Goal: Entertainment & Leisure: Consume media (video, audio)

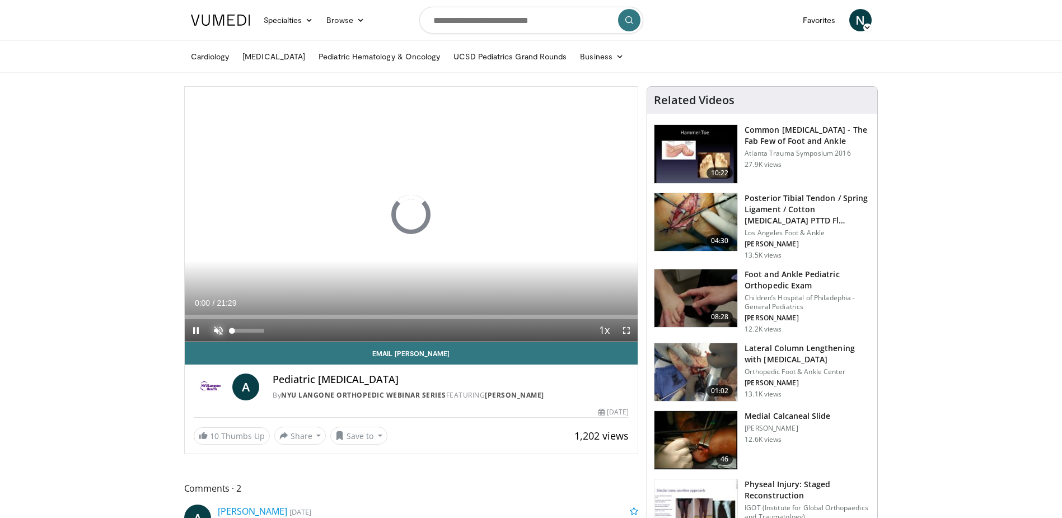
click at [217, 328] on span "Video Player" at bounding box center [218, 330] width 22 height 22
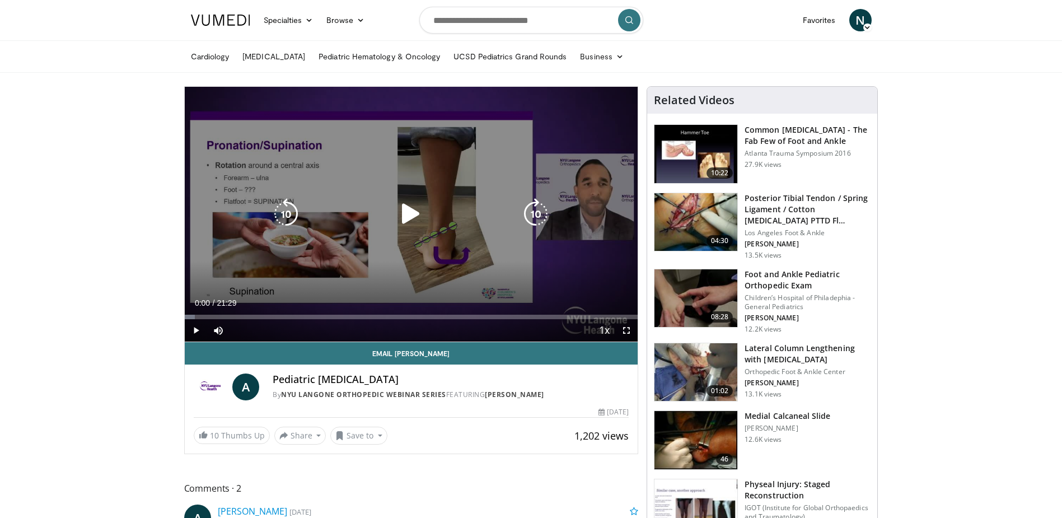
click at [379, 260] on div "10 seconds Tap to unmute" at bounding box center [411, 214] width 453 height 255
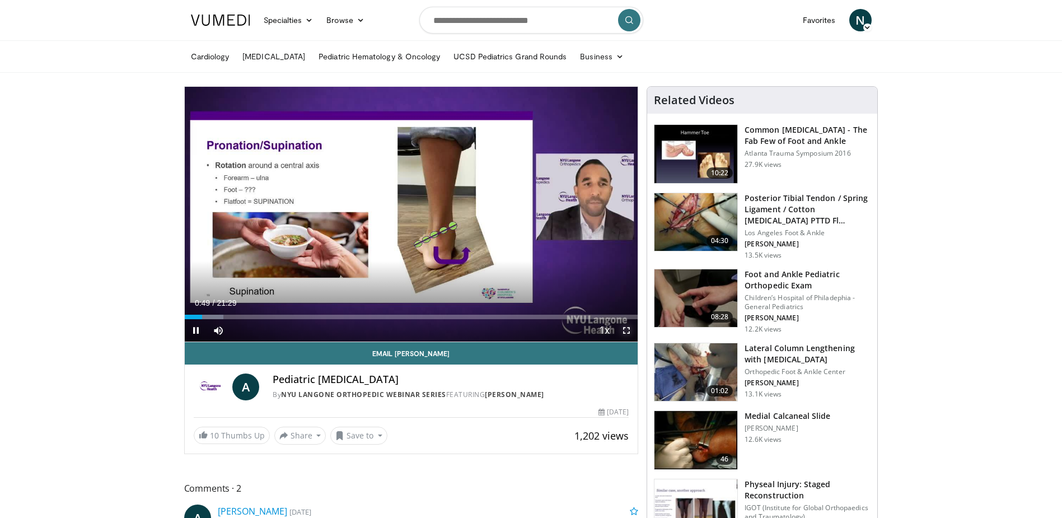
click at [625, 328] on span "Video Player" at bounding box center [626, 330] width 22 height 22
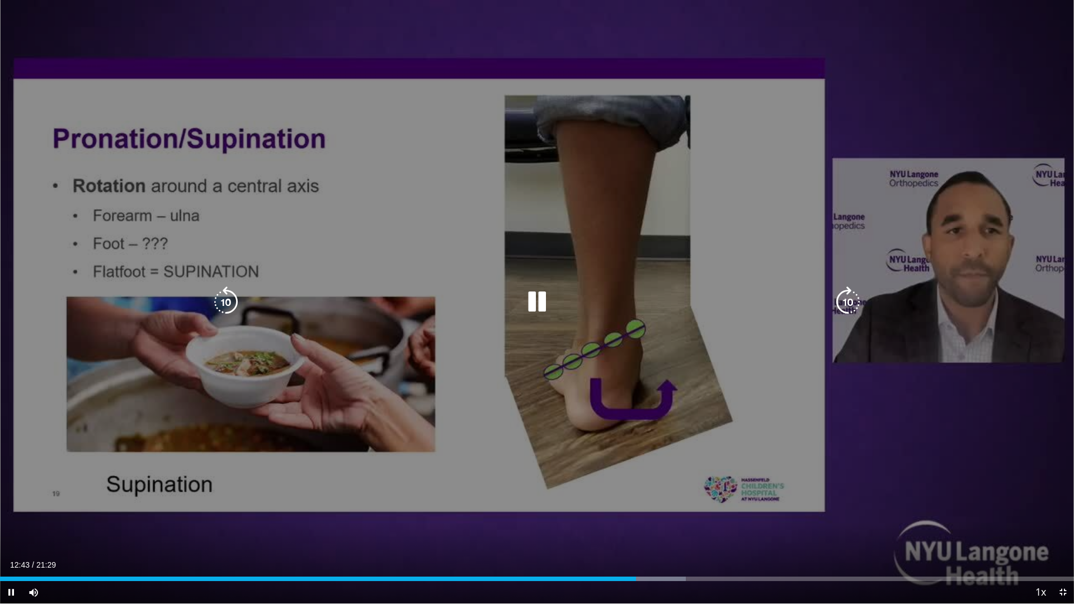
click at [374, 308] on div "Video Player" at bounding box center [537, 302] width 645 height 22
click at [545, 298] on icon "Video Player" at bounding box center [537, 302] width 31 height 31
